Goal: Information Seeking & Learning: Find specific fact

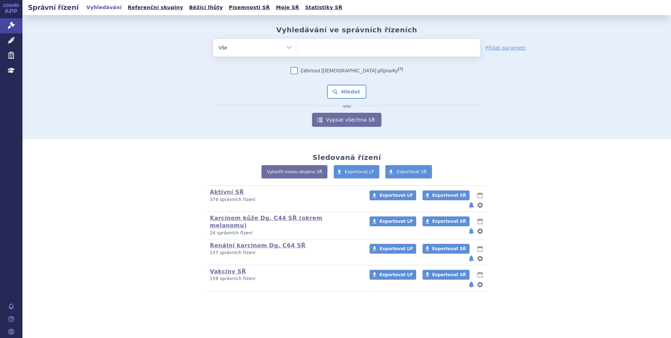
click at [310, 46] on ul at bounding box center [389, 46] width 182 height 15
click at [298, 46] on select at bounding box center [298, 48] width 0 height 18
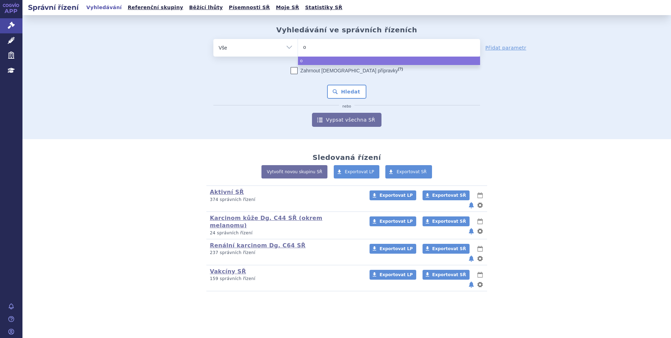
type input "on"
type input "onu"
type input "onurr"
type input "onurre"
type input "onurreg"
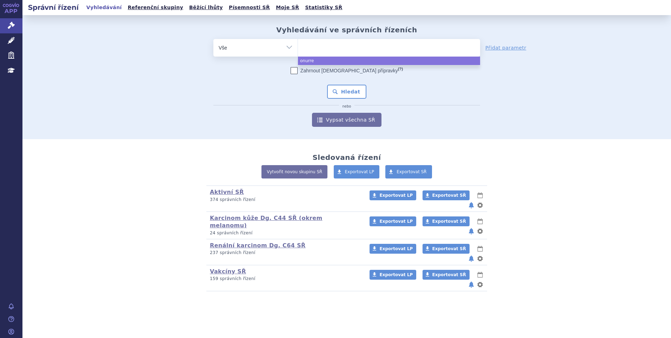
select select "onurreg"
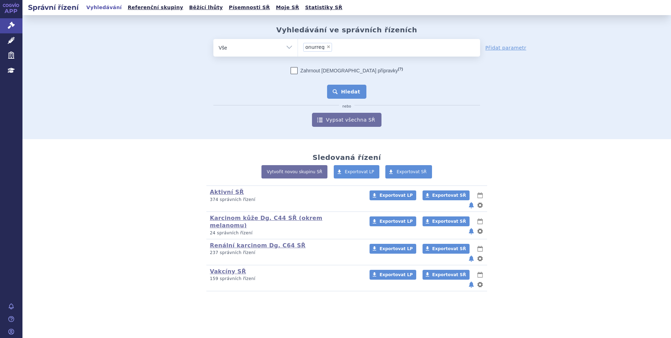
click at [337, 91] on button "Hledat" at bounding box center [347, 92] width 40 height 14
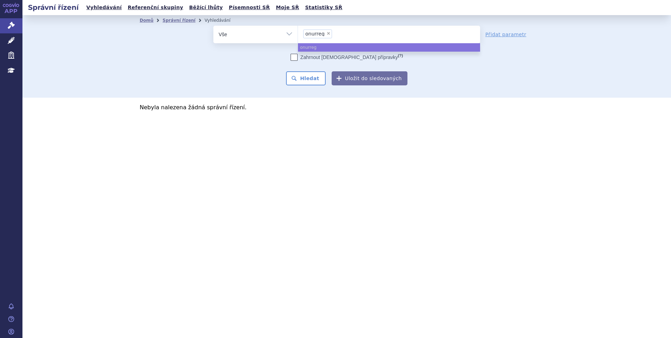
click at [329, 32] on span "×" at bounding box center [328, 33] width 4 height 4
click at [298, 32] on select "onurreg" at bounding box center [298, 34] width 0 height 18
select select
type input "onu"
type input "onur"
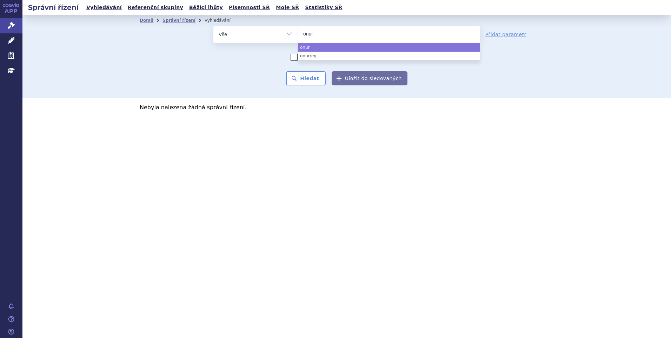
type input "onure"
type input "onureg"
select select "onureg"
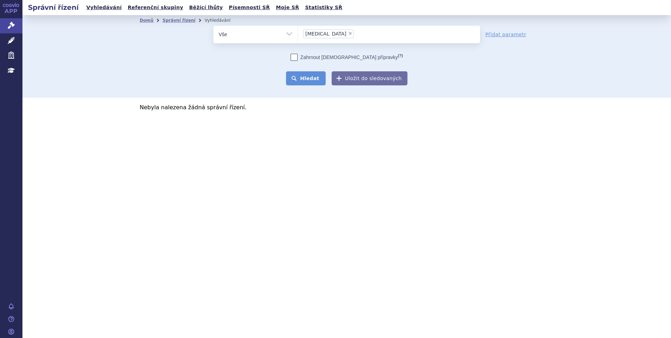
click at [316, 75] on button "Hledat" at bounding box center [306, 78] width 40 height 14
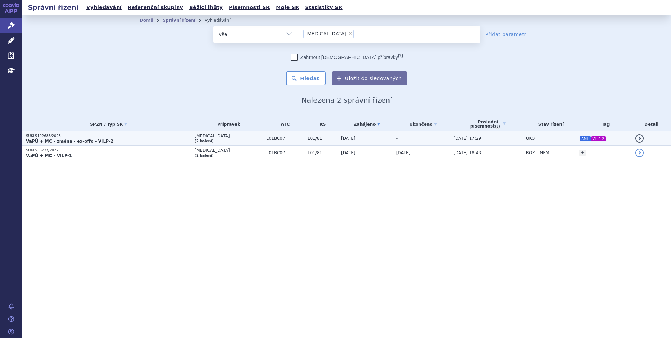
click at [171, 138] on p "SUKLS192685/2025" at bounding box center [108, 135] width 165 height 5
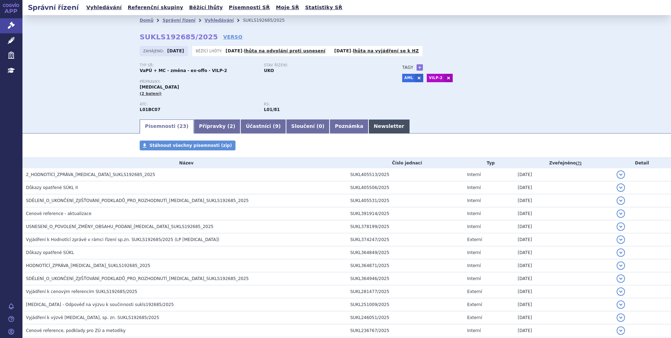
click at [369, 125] on link "Newsletter" at bounding box center [389, 126] width 41 height 14
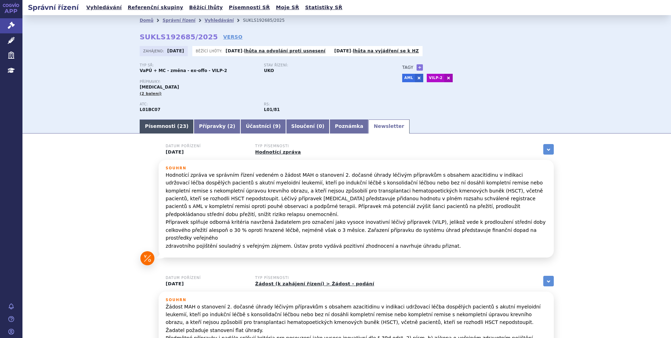
click at [167, 124] on link "Písemnosti ( 23 )" at bounding box center [167, 126] width 54 height 14
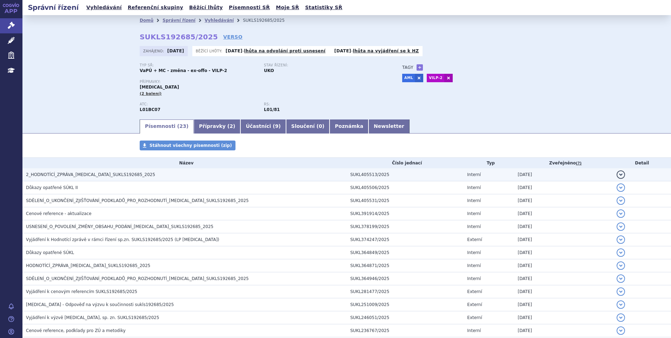
click at [83, 171] on h3 "2_HODNOTÍCÍ_ZPRÁVA_ONUREG_SUKLS192685_2025" at bounding box center [186, 174] width 321 height 7
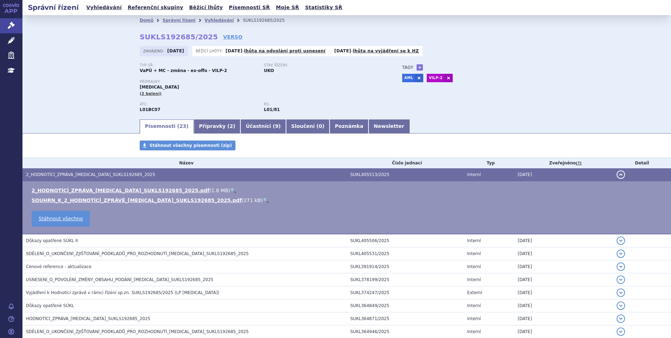
click at [230, 190] on link "🔍" at bounding box center [233, 190] width 6 height 6
click at [172, 23] on link "Správní řízení" at bounding box center [179, 20] width 33 height 5
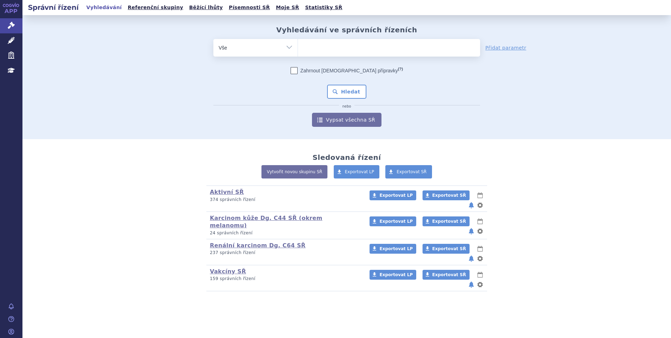
click at [310, 46] on ul at bounding box center [389, 46] width 182 height 15
click at [298, 46] on select at bounding box center [298, 48] width 0 height 18
type input "sa"
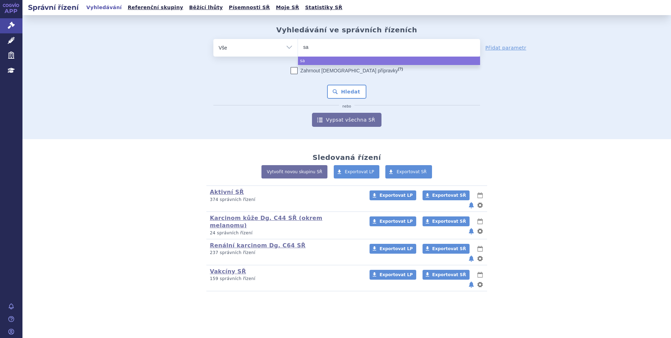
type input "sal"
type input "sa"
type input "sar"
type input "sarc"
type input "sarcli"
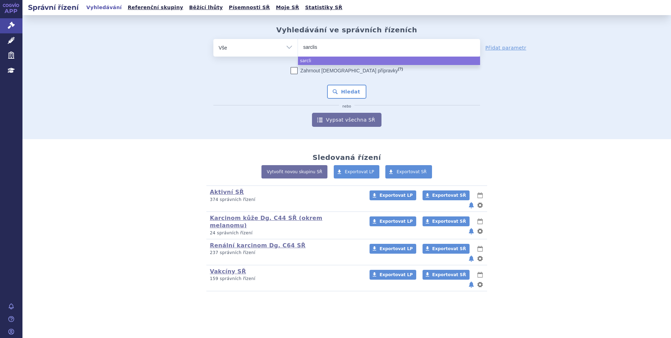
type input "sarclisa"
select select "sarclisa"
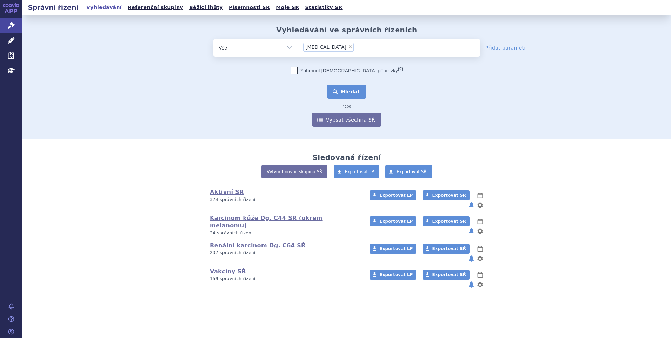
click at [341, 90] on button "Hledat" at bounding box center [347, 92] width 40 height 14
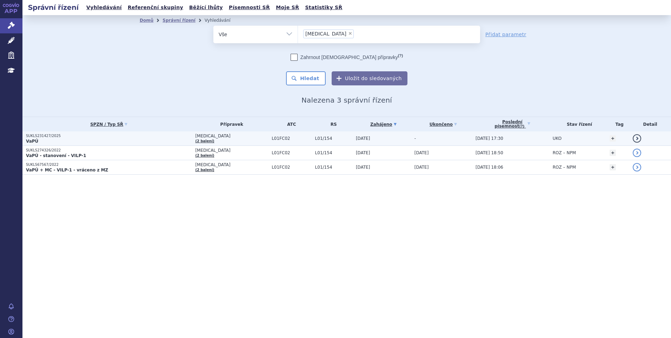
click at [377, 137] on td "[DATE]" at bounding box center [381, 138] width 59 height 14
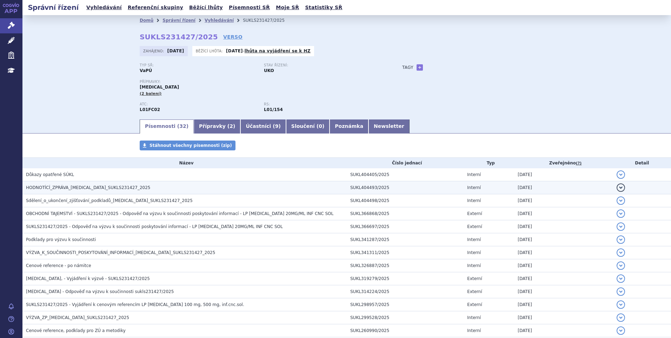
click at [126, 185] on h3 "HODNOTÍCÍ_ZPRÁVA_[MEDICAL_DATA]_SUKLS231427_2025" at bounding box center [186, 187] width 321 height 7
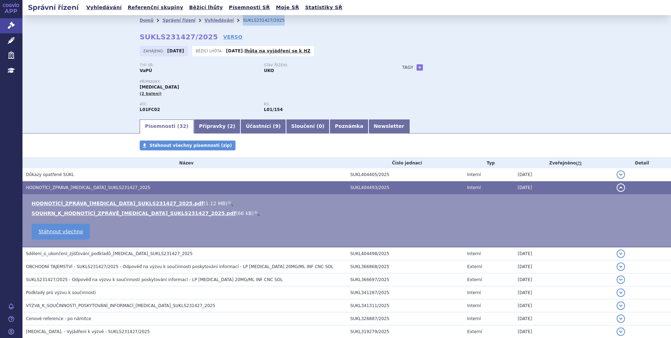
drag, startPoint x: 272, startPoint y: 24, endPoint x: 226, endPoint y: 22, distance: 45.3
click at [226, 22] on ul "Domů Správní řízení Vyhledávání SUKLS231427/2025" at bounding box center [347, 20] width 414 height 11
copy ul "Vyhledávání SUKLS231427/2025"
click at [369, 126] on link "Newsletter" at bounding box center [389, 126] width 41 height 14
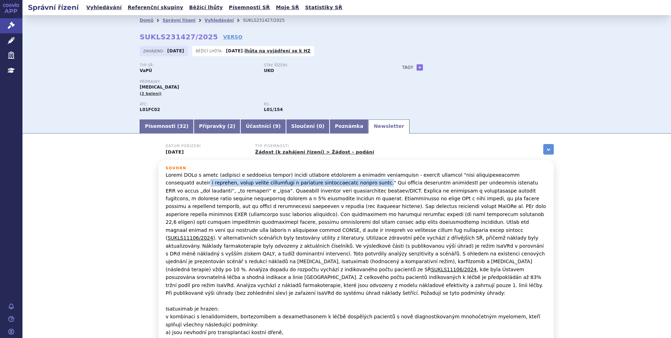
drag, startPoint x: 520, startPoint y: 174, endPoint x: 317, endPoint y: 186, distance: 202.9
click at [317, 186] on p "SUKLS11106/2024 ). V alternativních scénářích byly testovány utility z literatu…" at bounding box center [356, 265] width 381 height 189
copy p "u pacientů, kteří nejsou indikováni k autologní transplantaci kostní dřeně."
click at [150, 128] on link "Písemnosti ( 32 )" at bounding box center [167, 126] width 54 height 14
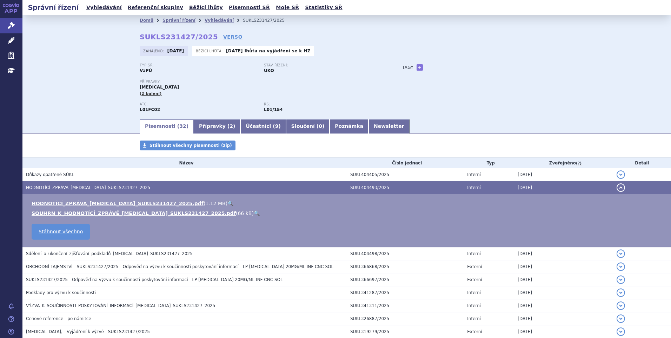
click at [254, 212] on link "🔍" at bounding box center [257, 213] width 6 height 6
click at [227, 202] on link "🔍" at bounding box center [230, 203] width 6 height 6
